Goal: Information Seeking & Learning: Learn about a topic

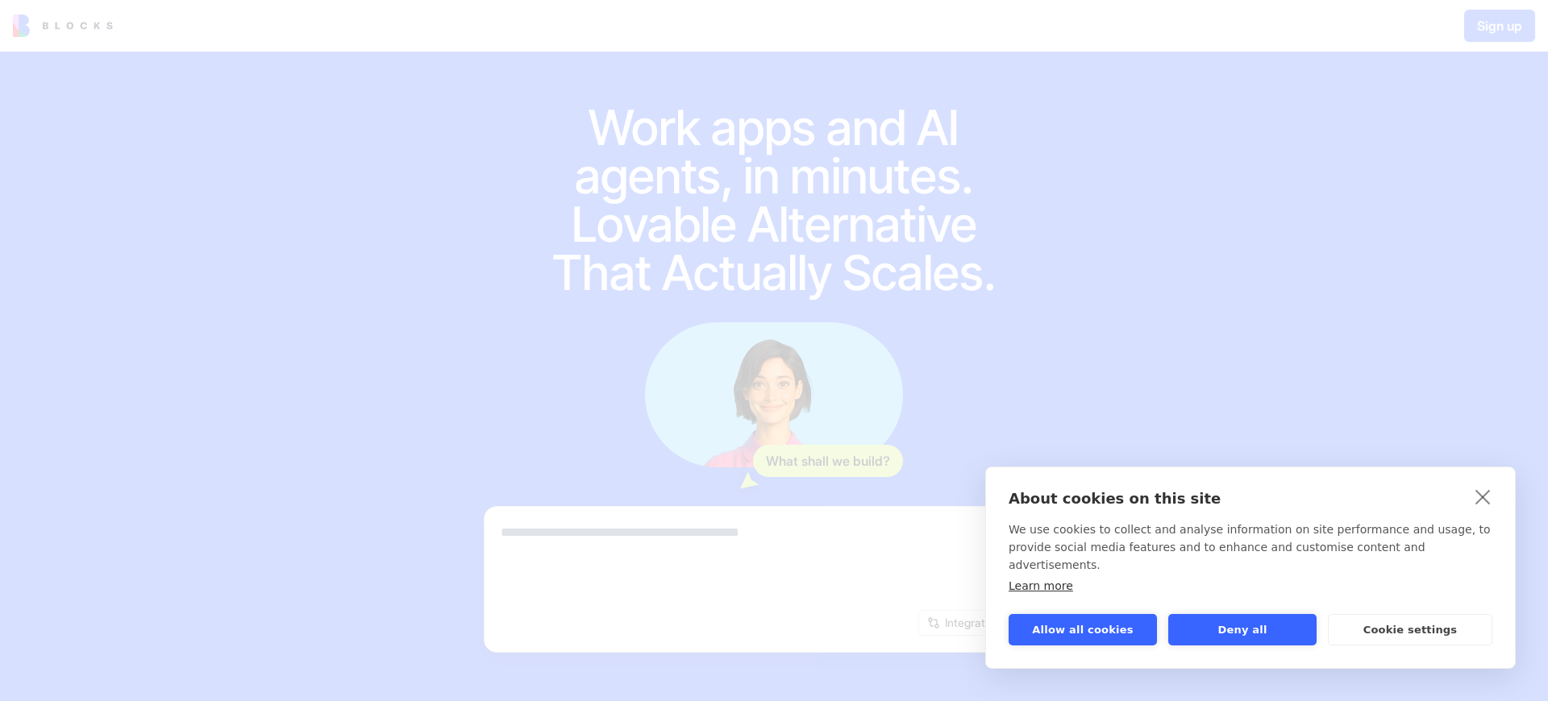
click at [1499, 26] on div "About cookies on this site We use cookies to collect and analyse information on…" at bounding box center [774, 350] width 1548 height 701
click at [774, 200] on div "About cookies on this site We use cookies to collect and analyse information on…" at bounding box center [774, 350] width 1548 height 701
click at [1091, 507] on strong "About cookies on this site" at bounding box center [1115, 498] width 212 height 17
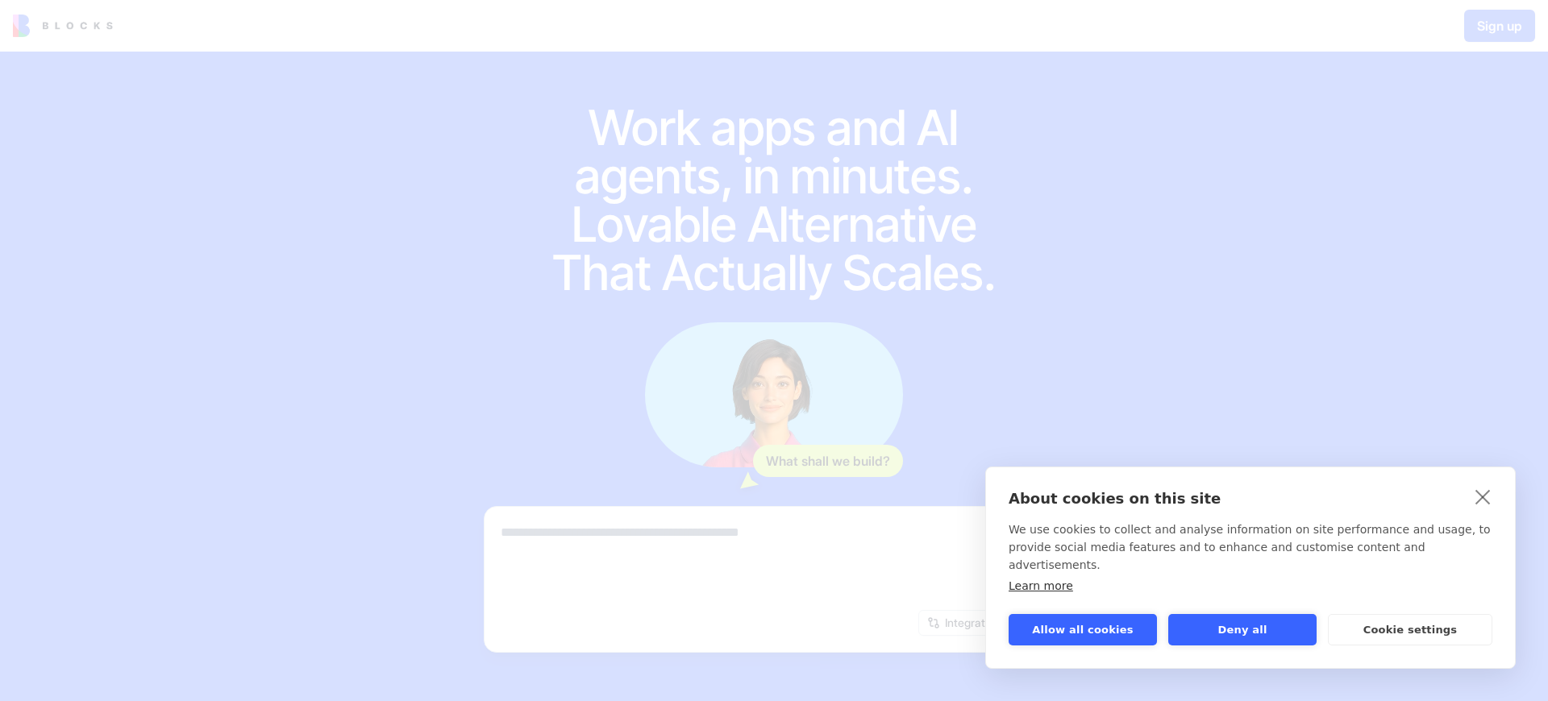
click at [774, 200] on div "About cookies on this site We use cookies to collect and analyse information on…" at bounding box center [774, 350] width 1548 height 701
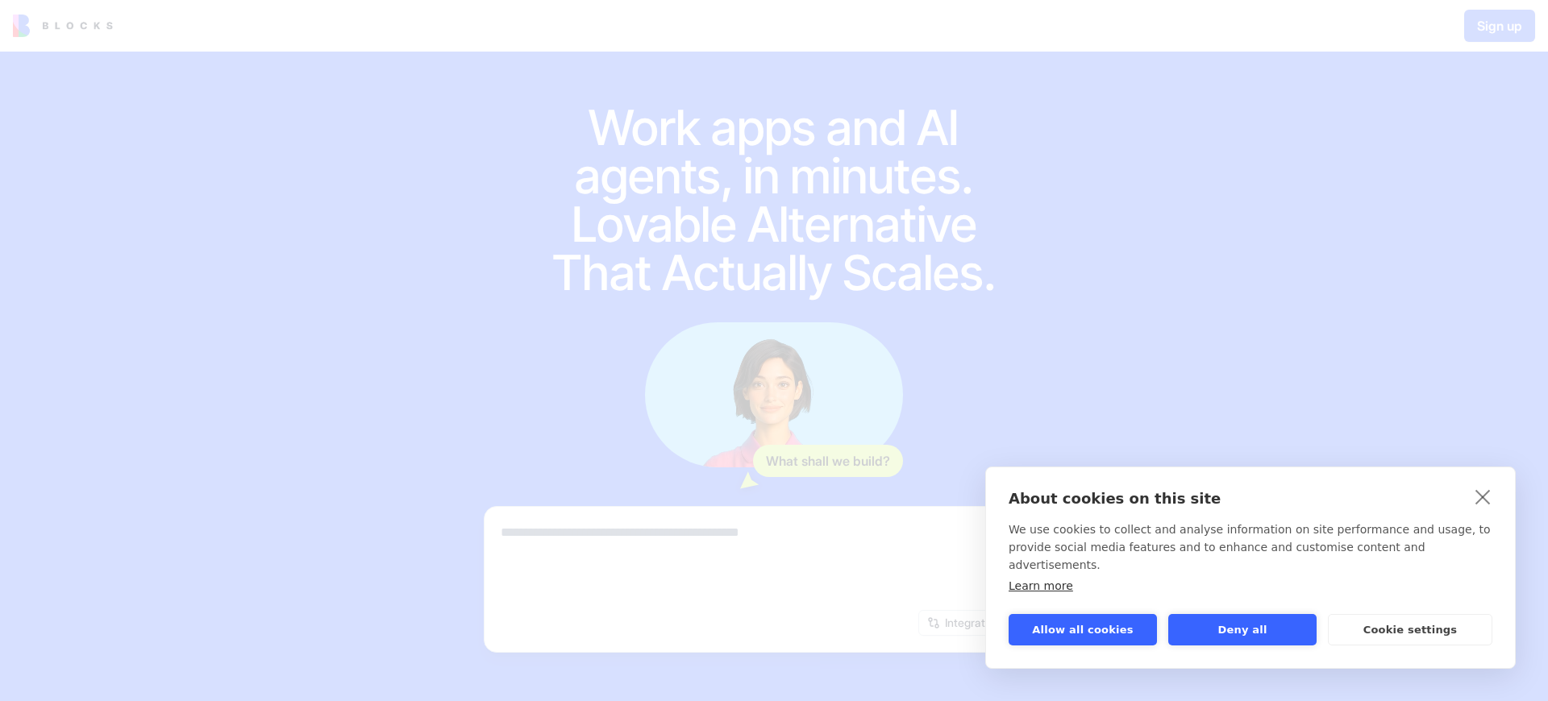
click at [774, 200] on div "About cookies on this site We use cookies to collect and analyse information on…" at bounding box center [774, 350] width 1548 height 701
click at [1083, 630] on button "Allow all cookies" at bounding box center [1083, 629] width 148 height 31
click at [1091, 507] on strong "About cookies on this site" at bounding box center [1115, 498] width 212 height 17
